Goal: Transaction & Acquisition: Purchase product/service

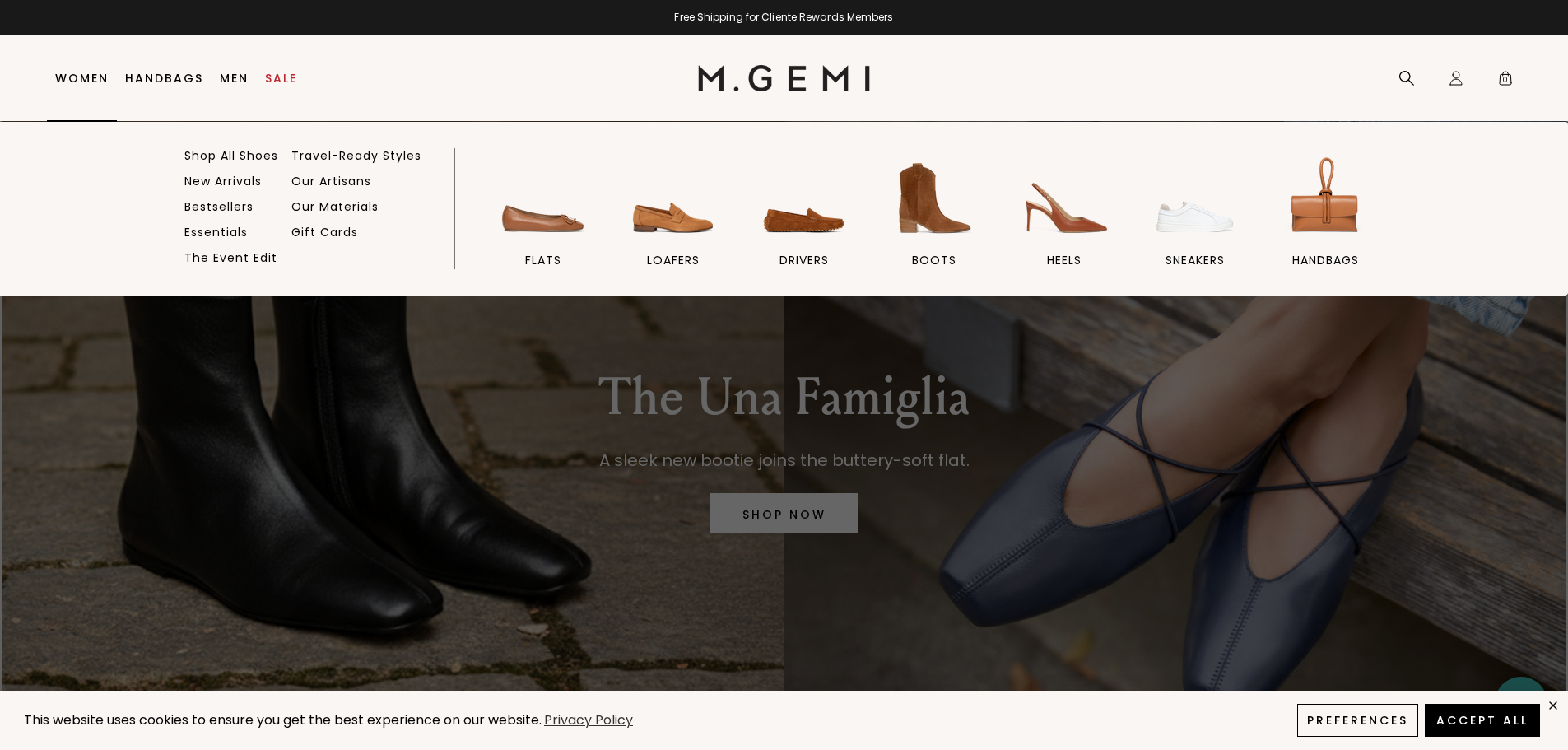
click at [89, 83] on link "Women" at bounding box center [82, 79] width 54 height 14
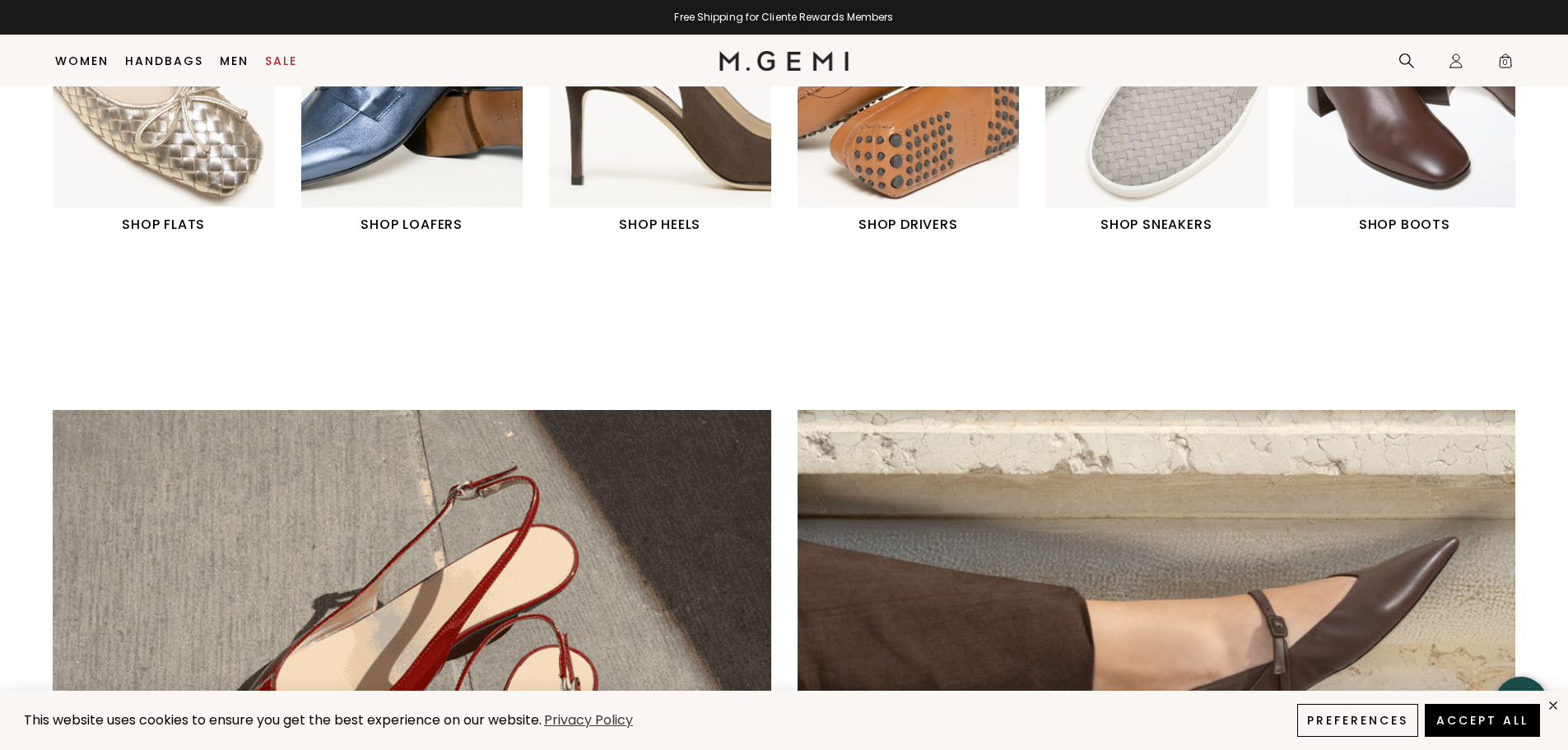
scroll to position [706, 0]
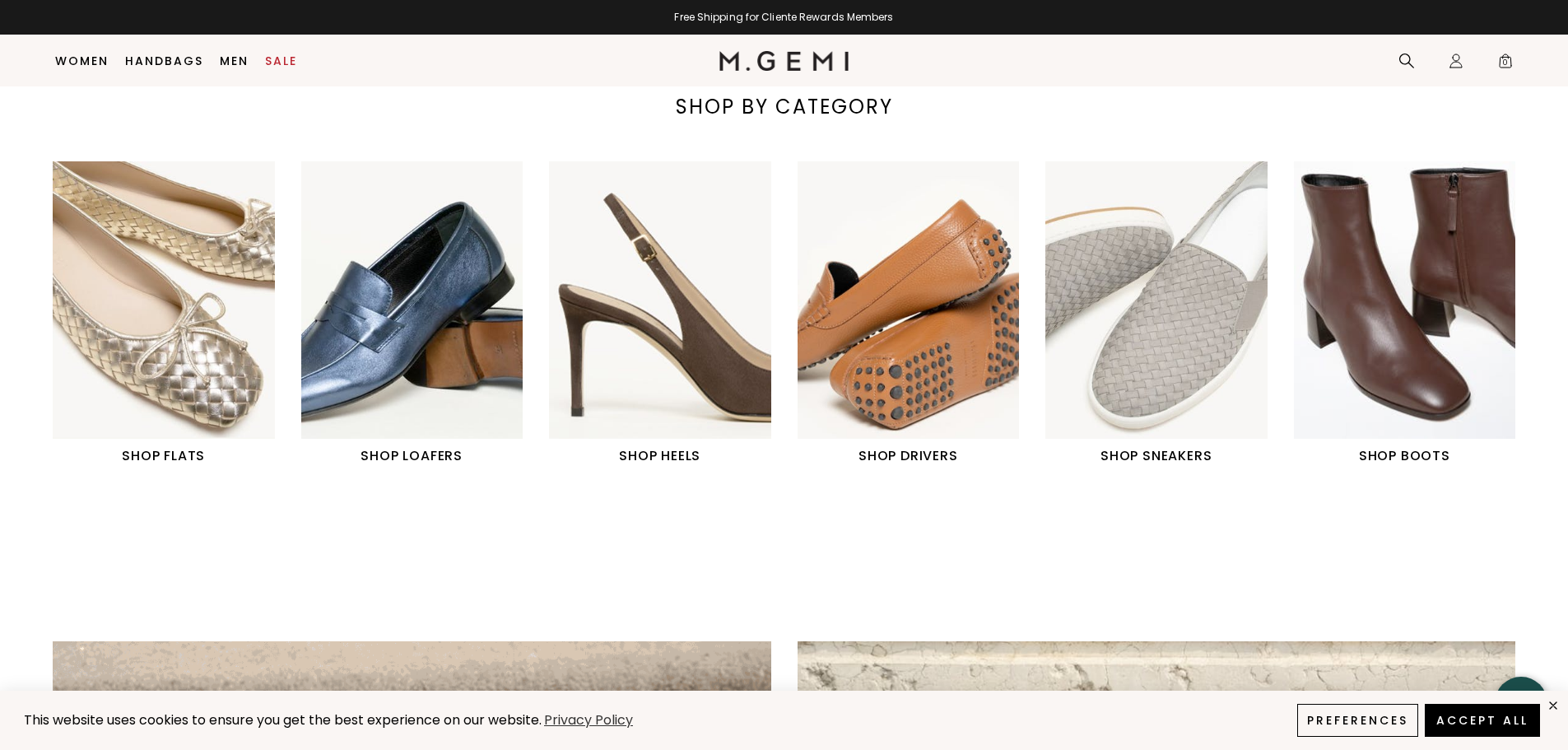
click at [1154, 460] on h1 "SHOP SNEAKERS" at bounding box center [1156, 456] width 222 height 19
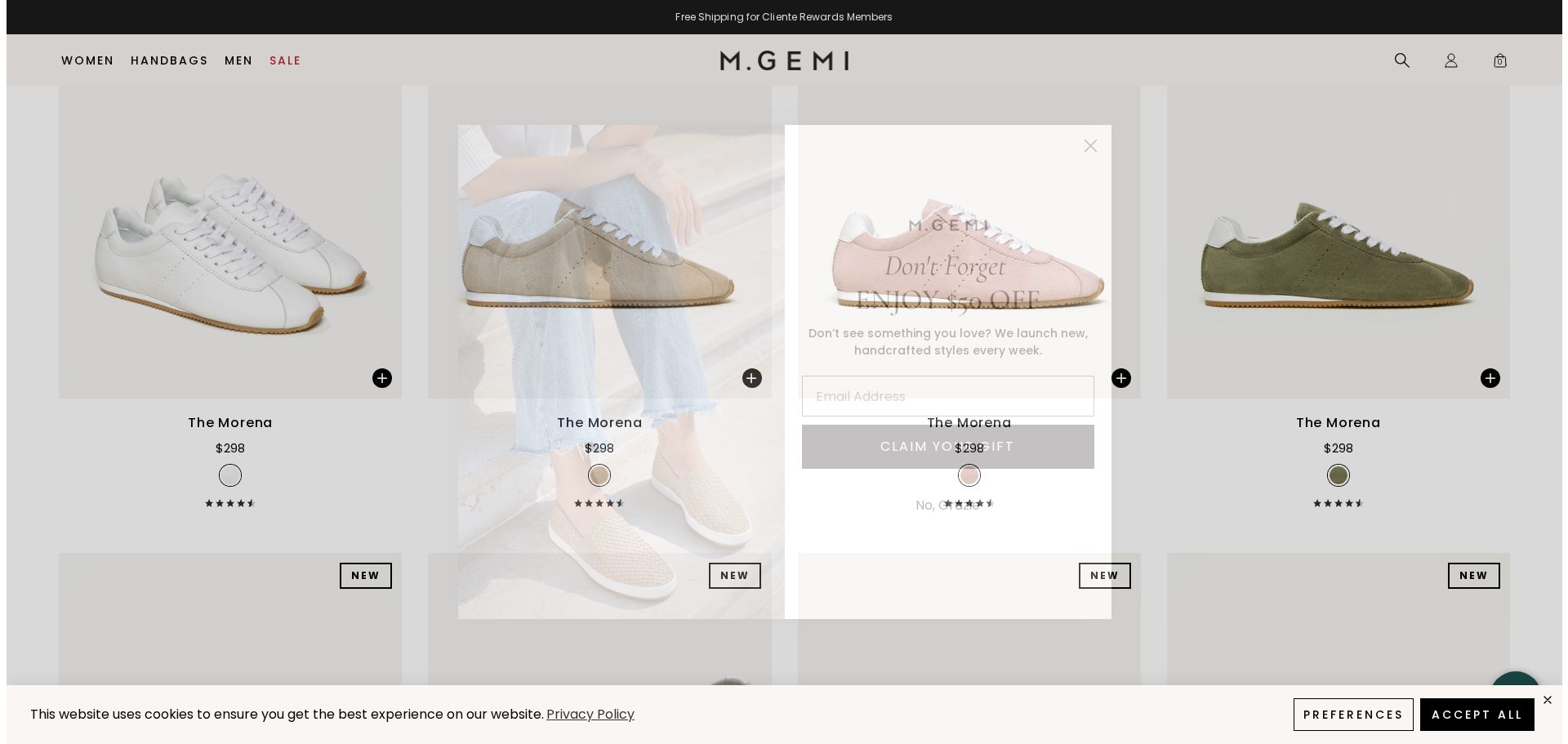
scroll to position [378, 0]
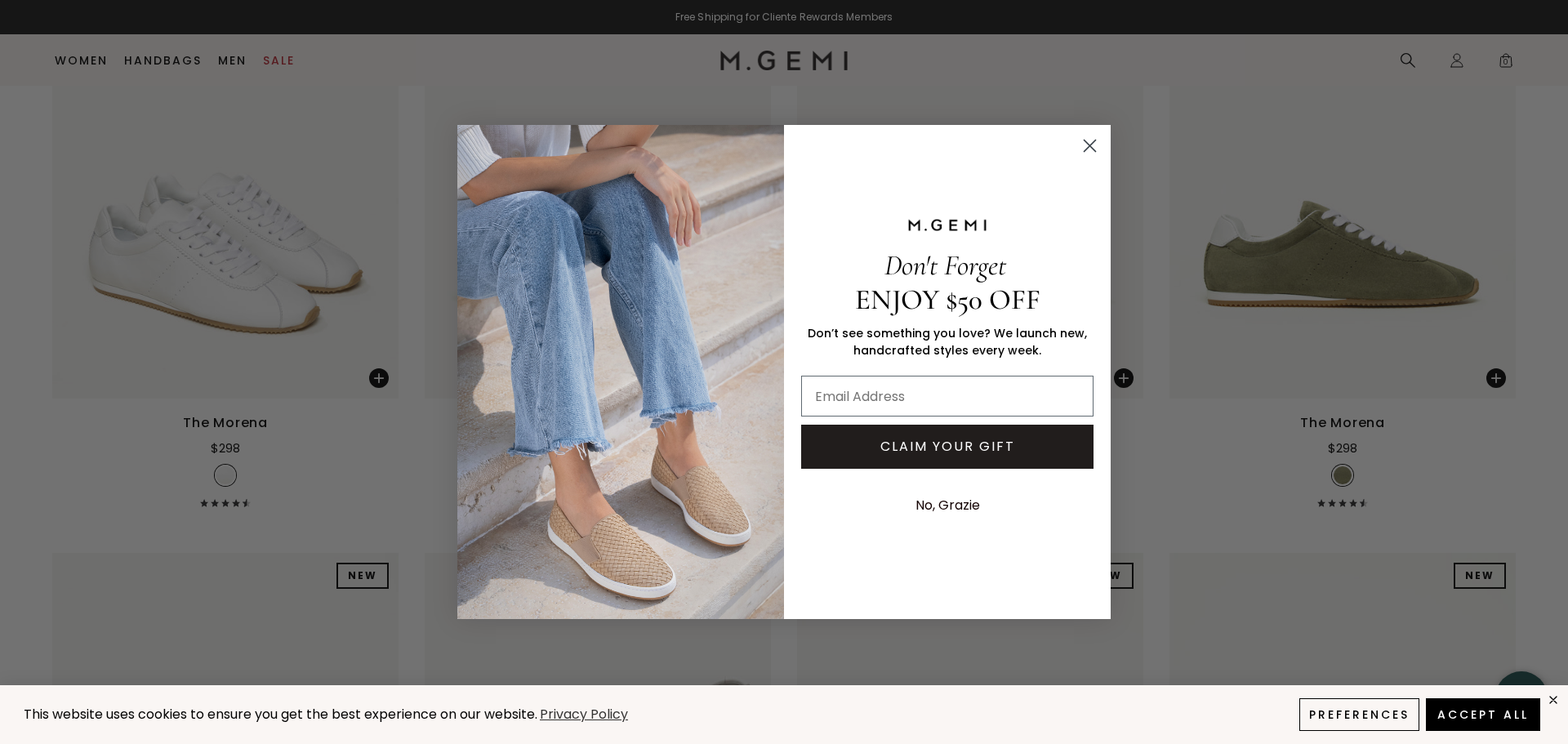
click at [1382, 297] on div "Close dialog Don't Forget ENJOY $50 OFF Don’t see something you love? We launch…" at bounding box center [784, 372] width 1568 height 744
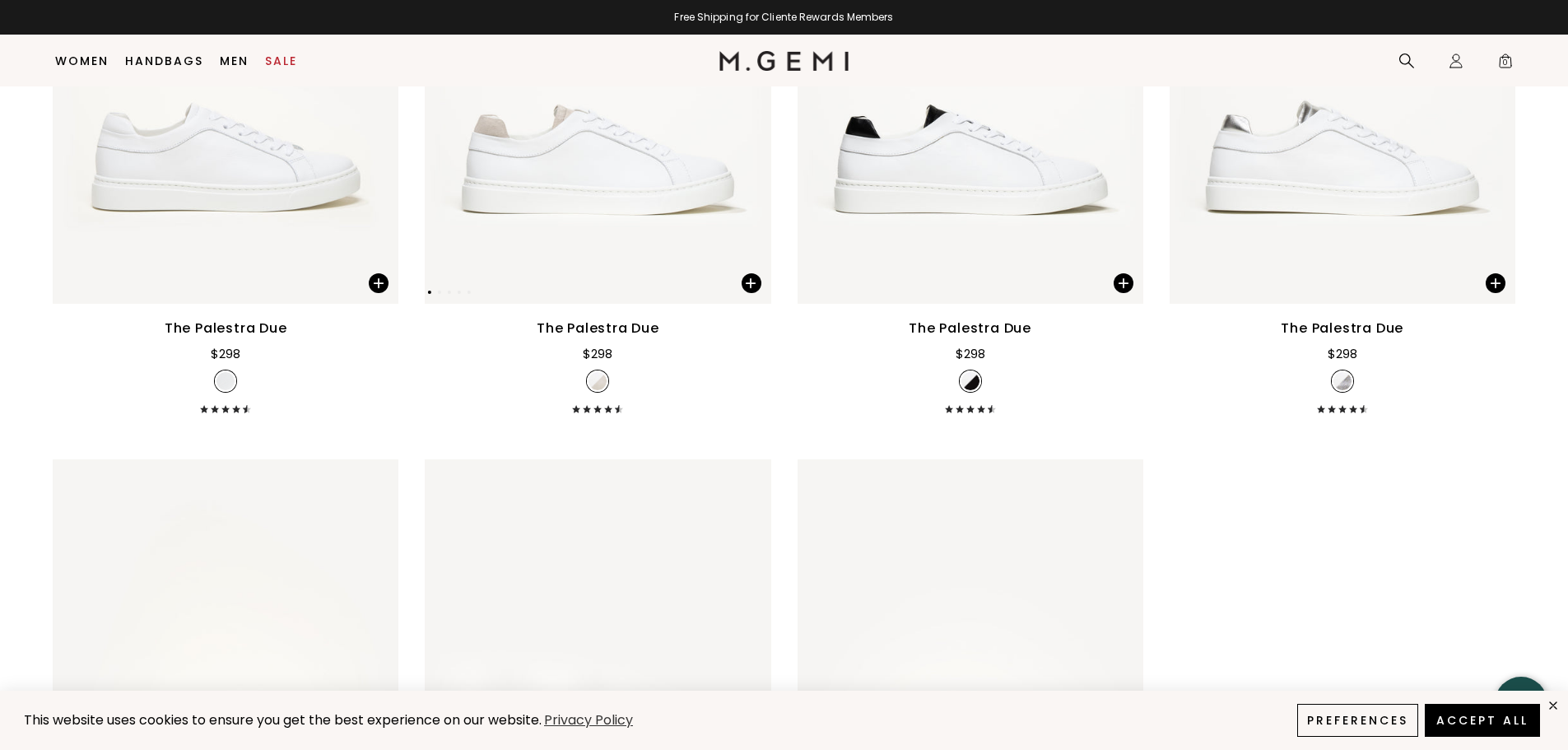
scroll to position [2105, 0]
